Goal: Navigation & Orientation: Understand site structure

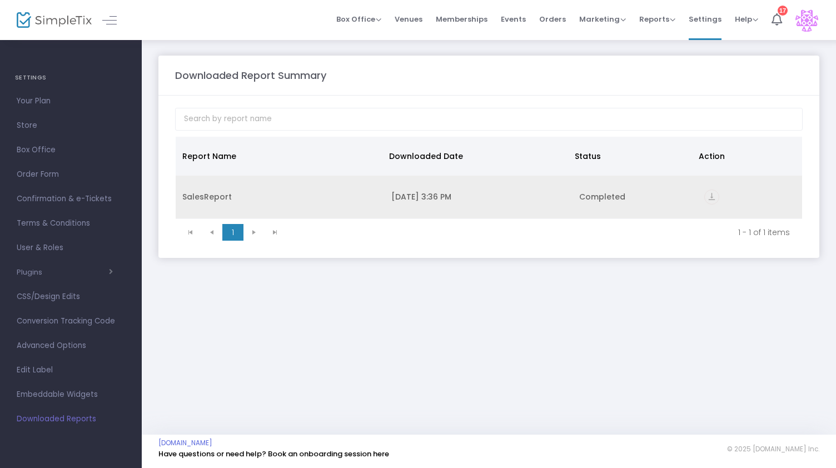
click at [712, 197] on icon "vertical_align_bottom" at bounding box center [711, 196] width 15 height 15
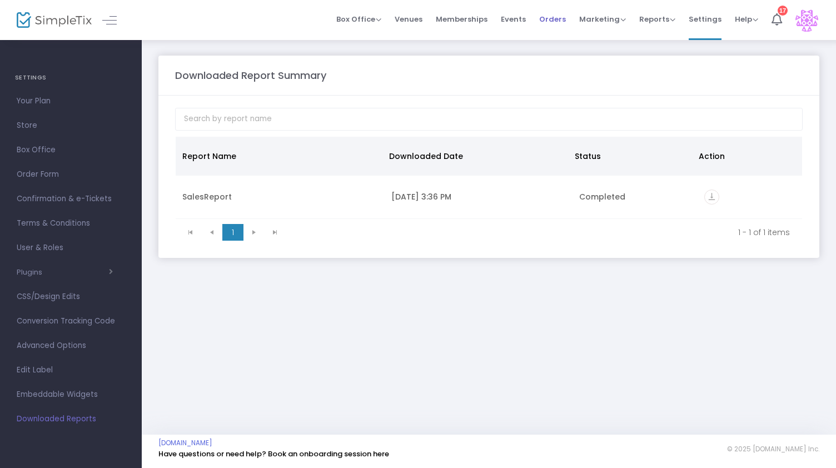
click at [557, 21] on span "Orders" at bounding box center [552, 19] width 27 height 28
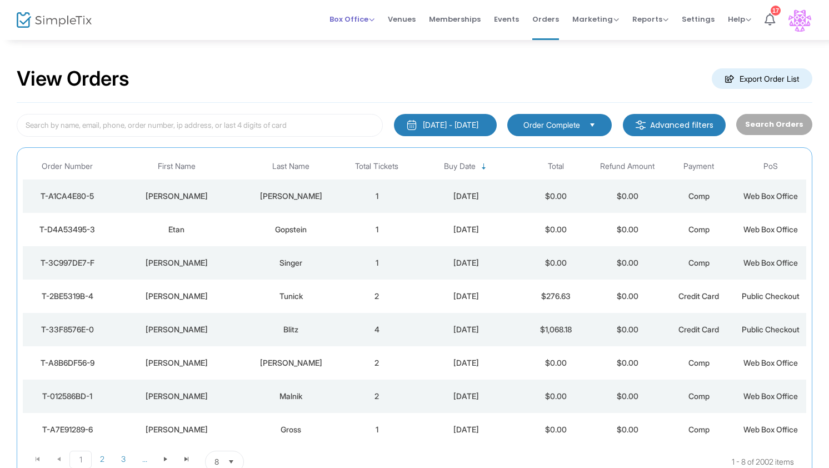
click at [369, 21] on span "Box Office" at bounding box center [351, 19] width 45 height 11
click at [362, 59] on li "Bookings" at bounding box center [368, 59] width 79 height 22
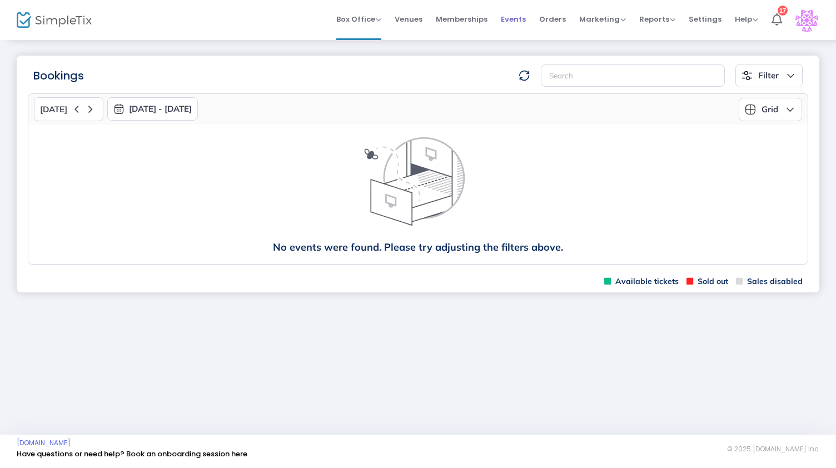
click at [520, 19] on span "Events" at bounding box center [513, 19] width 25 height 28
